Goal: Information Seeking & Learning: Learn about a topic

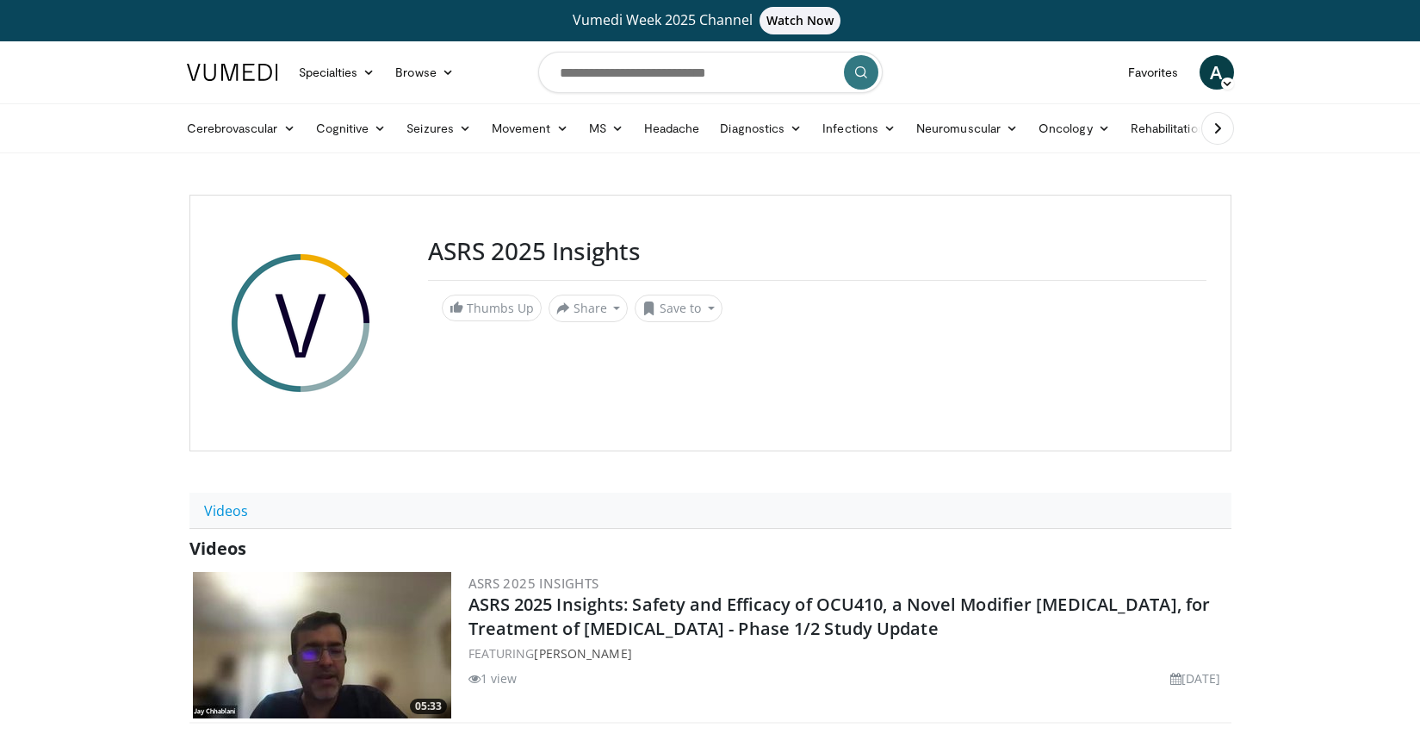
scroll to position [4293, 0]
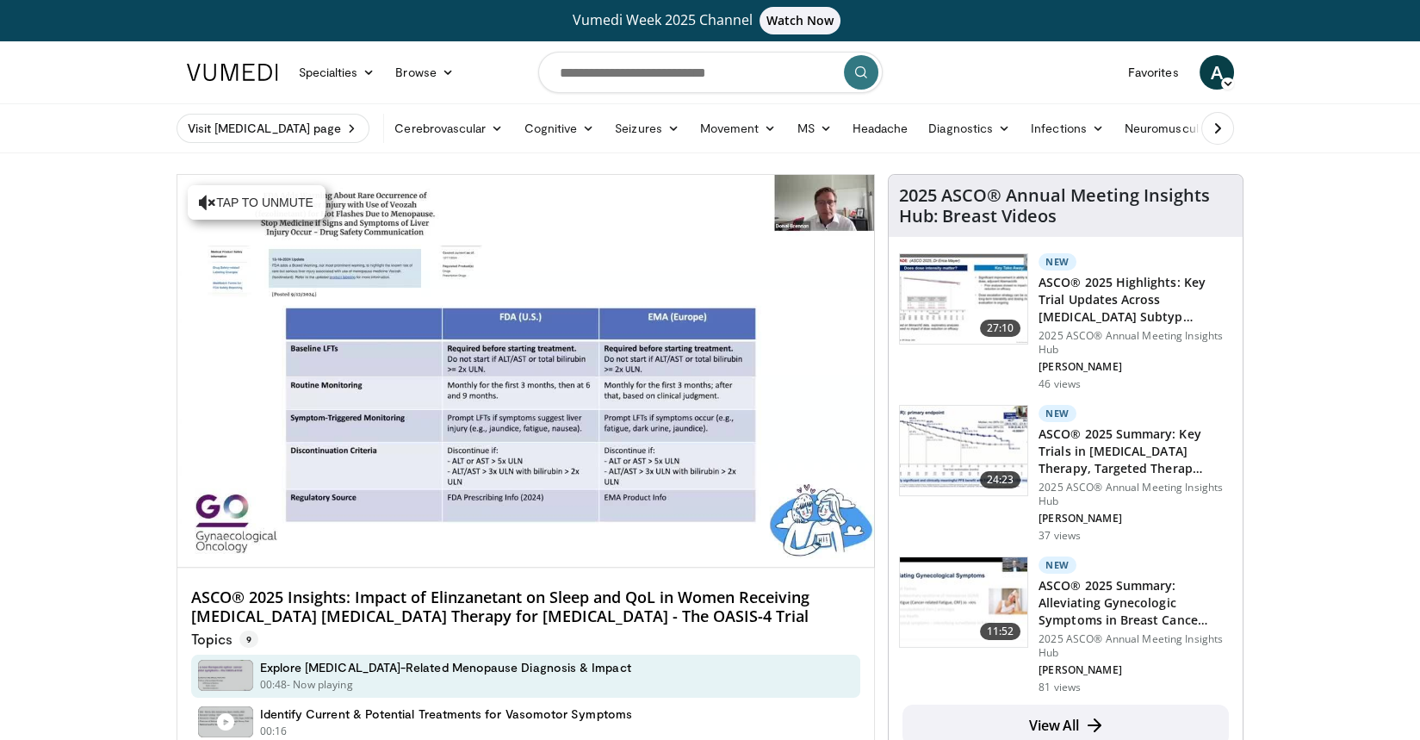
click at [664, 72] on input "Search topics, interventions" at bounding box center [710, 72] width 344 height 41
type input "*********"
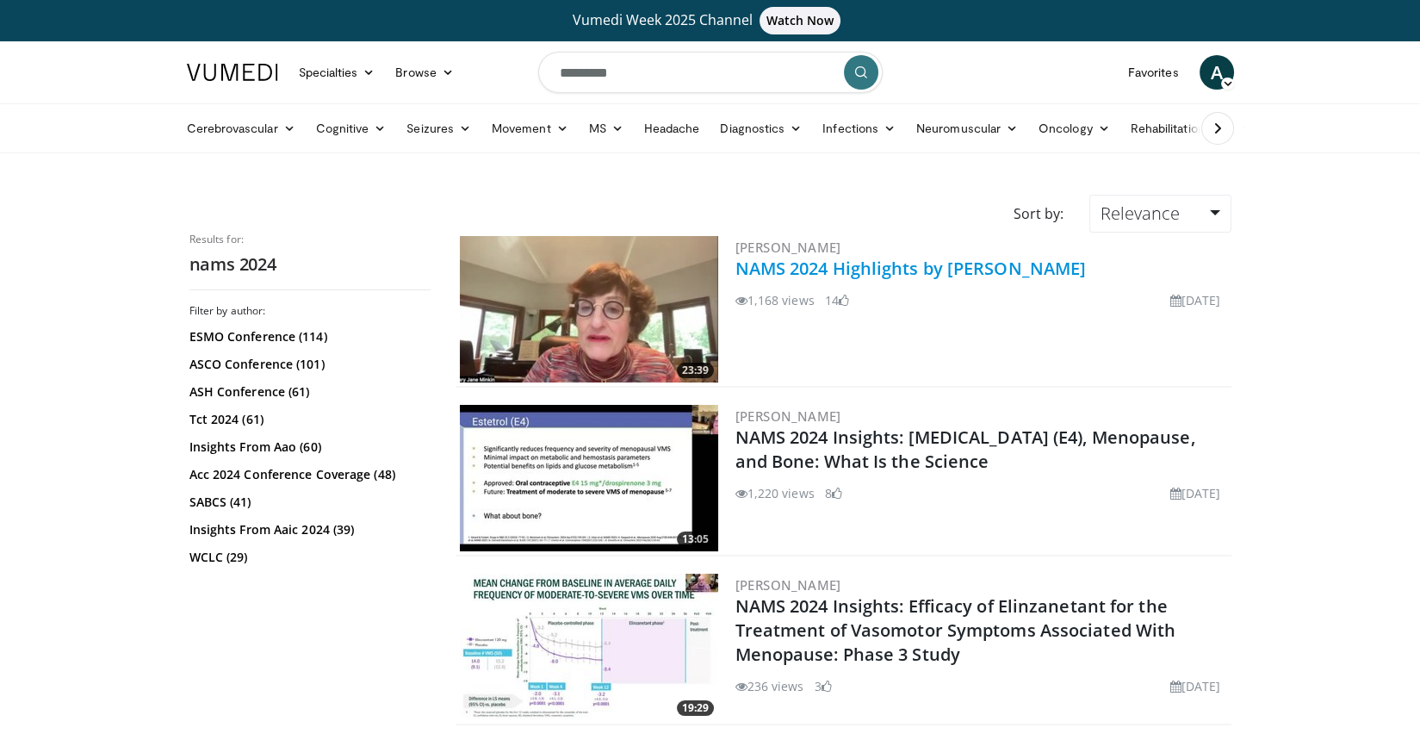
click at [869, 269] on link "NAMS 2024 Highlights by Dr Mary Jane Minkin" at bounding box center [910, 268] width 351 height 23
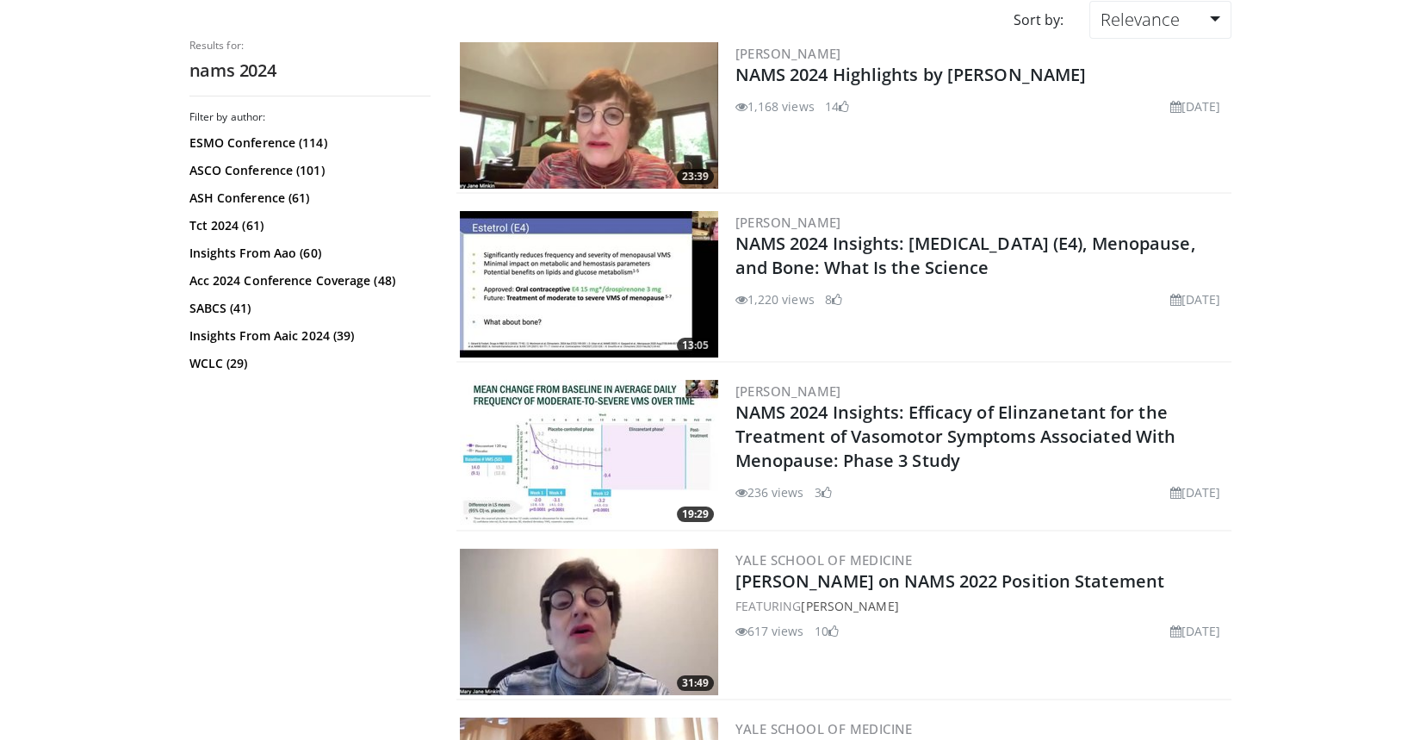
scroll to position [237, 0]
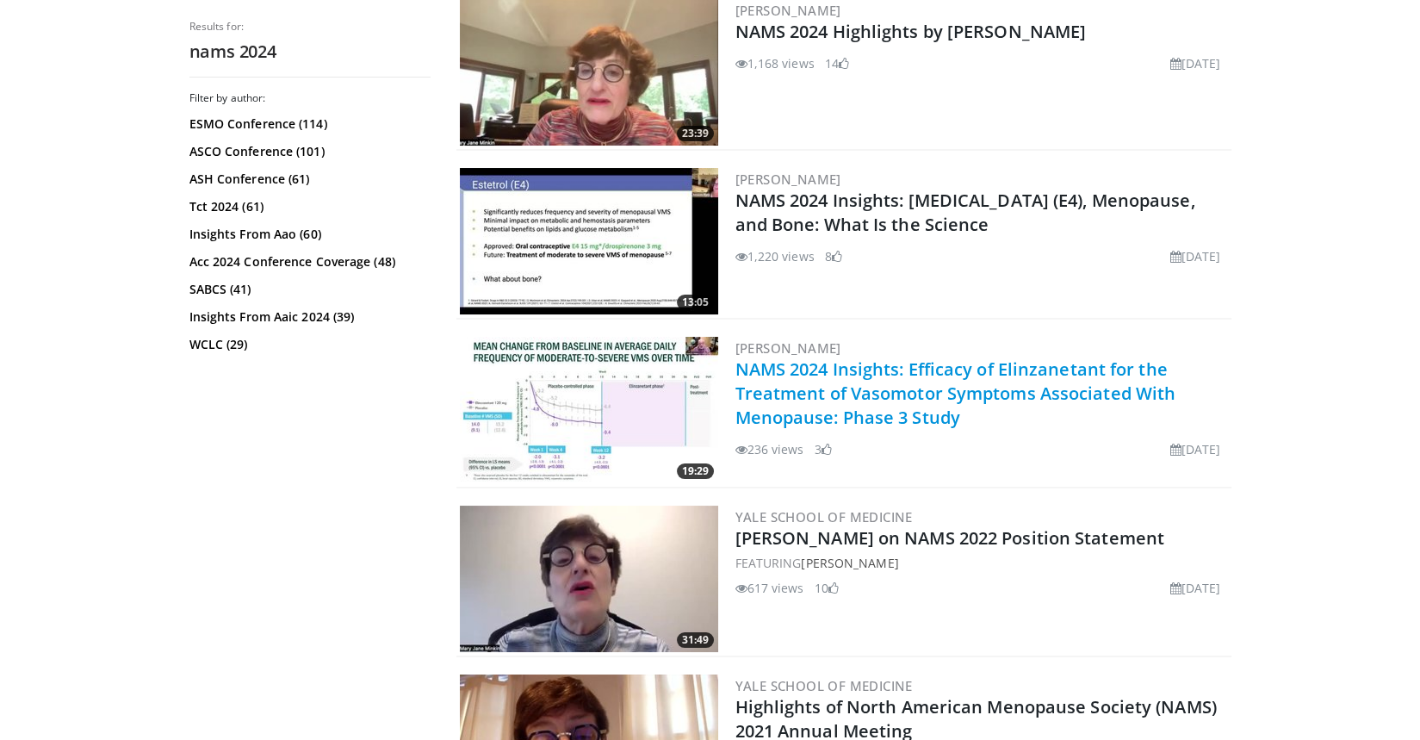
click at [923, 418] on link "NAMS 2024 Insights: Efficacy of Elinzanetant for the Treatment of Vasomotor Sym…" at bounding box center [955, 392] width 441 height 71
click at [926, 391] on link "NAMS 2024 Insights: Efficacy of Elinzanetant for the Treatment of Vasomotor Sym…" at bounding box center [955, 392] width 441 height 71
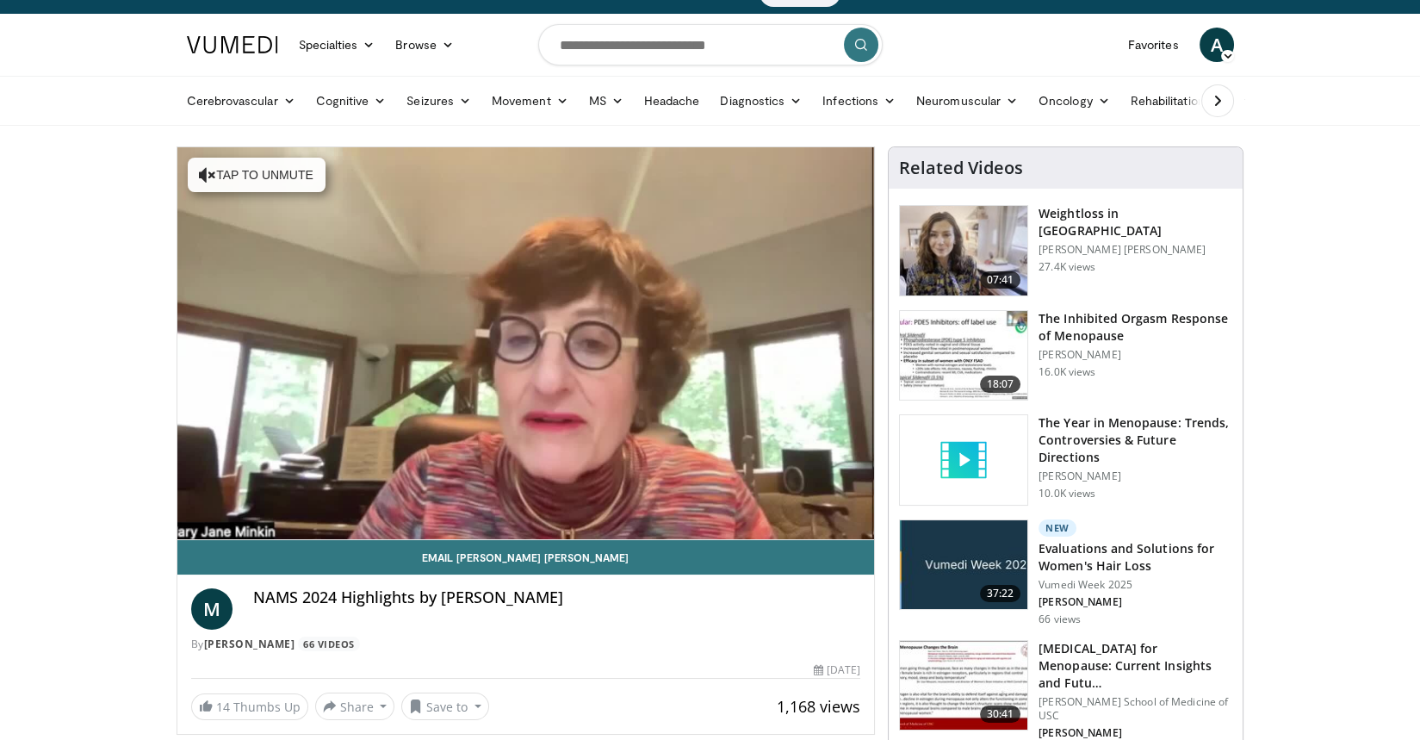
scroll to position [20, 0]
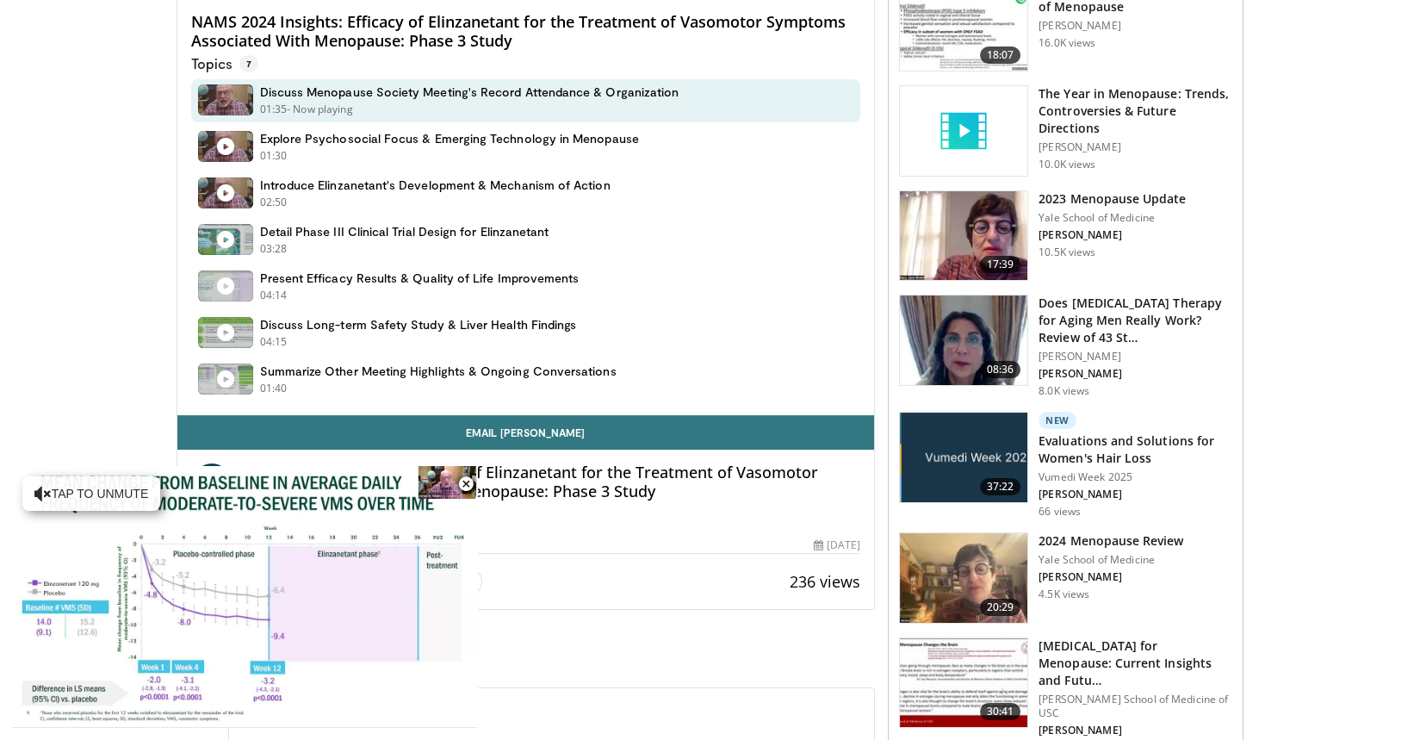
scroll to position [577, 0]
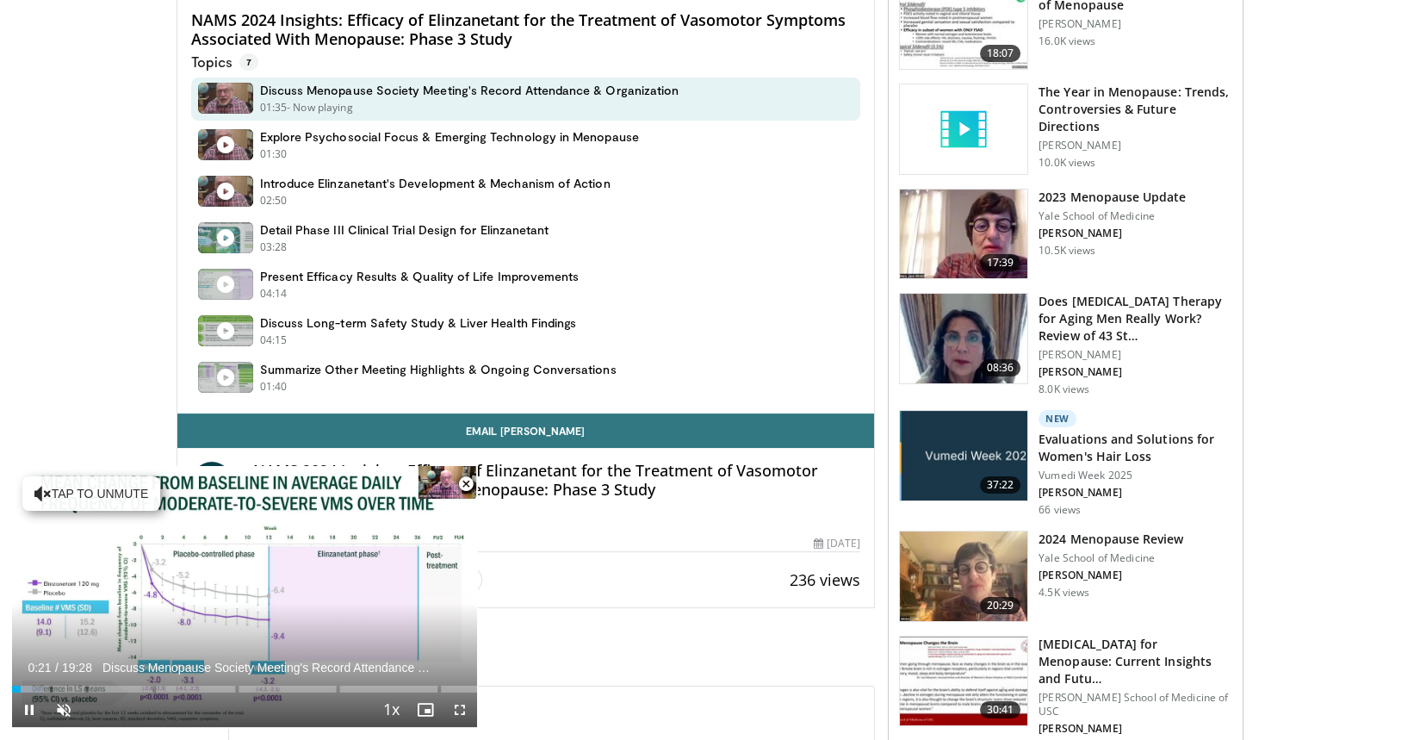
click at [473, 483] on span "Video Player" at bounding box center [466, 484] width 34 height 34
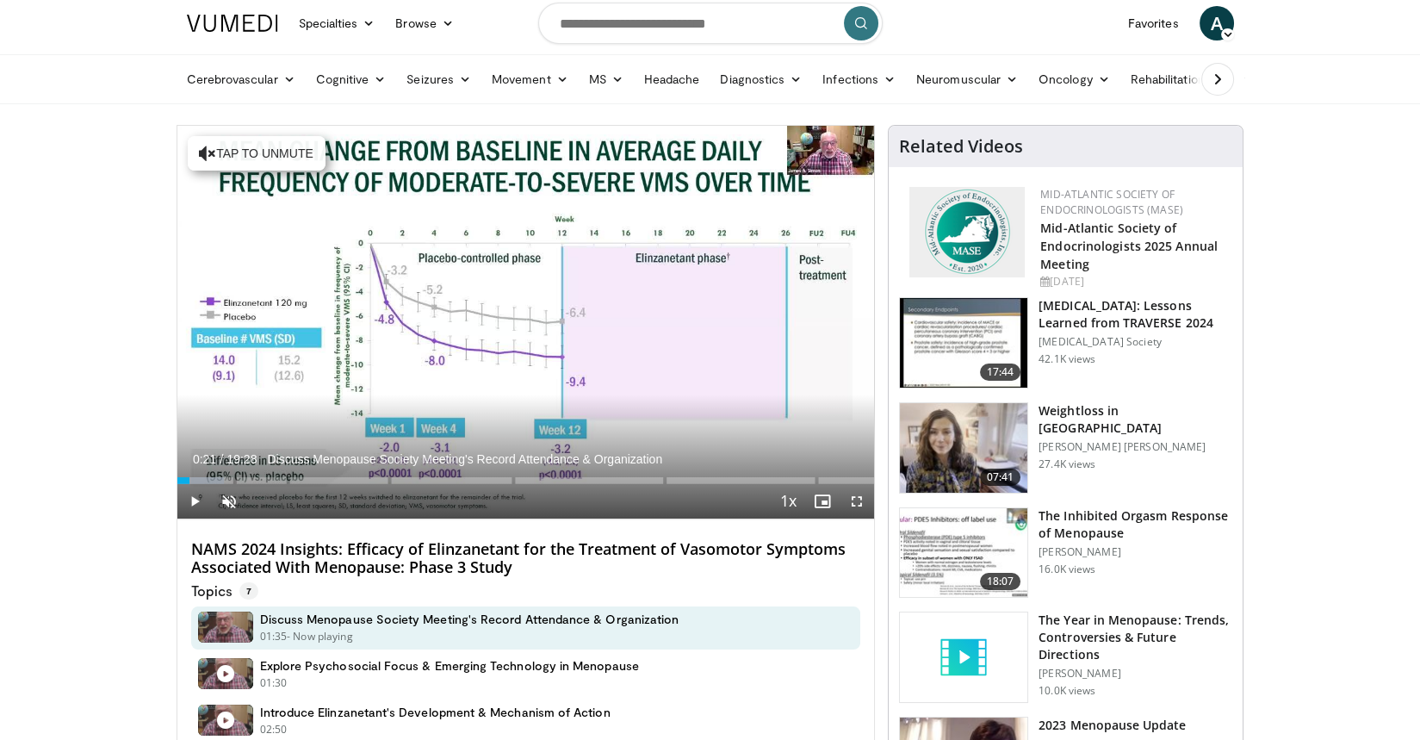
scroll to position [0, 0]
